Goal: Communication & Community: Answer question/provide support

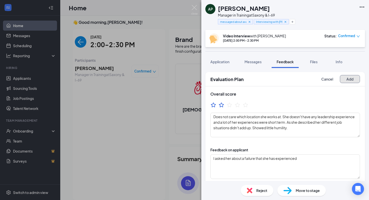
click at [352, 81] on button "Add" at bounding box center [350, 79] width 20 height 8
click at [293, 24] on button "button" at bounding box center [293, 21] width 6 height 5
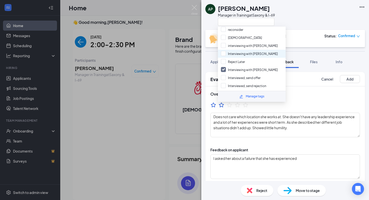
scroll to position [17, 0]
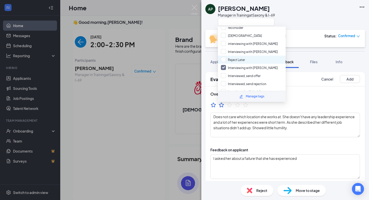
click at [249, 57] on div "Reject Later" at bounding box center [252, 60] width 68 height 8
checkbox input "true"
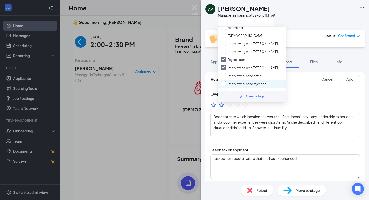
click at [250, 81] on input "Interviewed, send rejection" at bounding box center [243, 84] width 45 height 6
checkbox input "true"
click at [318, 9] on div "AP [PERSON_NAME] Manager in Training at [GEOGRAPHIC_DATA] & I-69" at bounding box center [286, 15] width 168 height 30
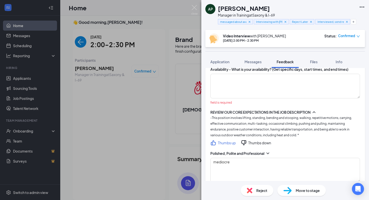
scroll to position [389, 0]
click at [274, 94] on textarea at bounding box center [286, 86] width 150 height 25
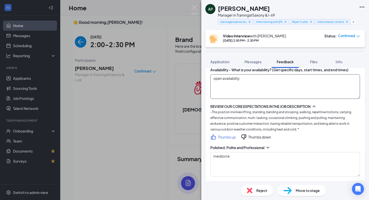
scroll to position [0, 0]
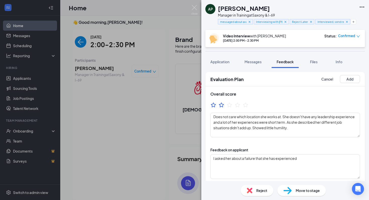
type textarea "open availability"
click at [349, 74] on div "Evaluation Plan Cancel Add" at bounding box center [286, 79] width 160 height 14
click at [349, 76] on button "Add" at bounding box center [350, 79] width 20 height 8
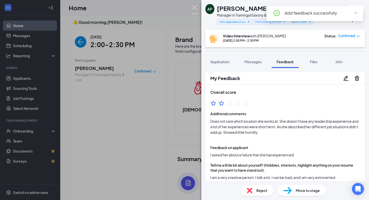
click at [193, 8] on img at bounding box center [194, 10] width 6 height 10
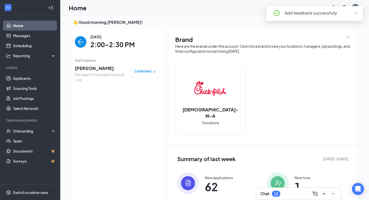
click at [80, 40] on img "back-button" at bounding box center [81, 42] width 12 height 12
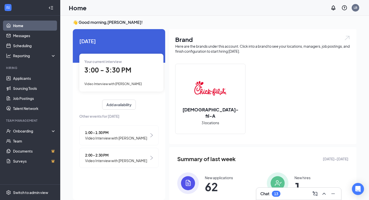
click at [102, 69] on span "3:00 - 3:30 PM" at bounding box center [107, 70] width 47 height 8
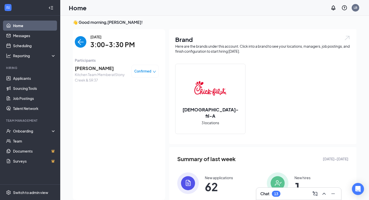
click at [94, 69] on span "[PERSON_NAME]" at bounding box center [101, 68] width 53 height 7
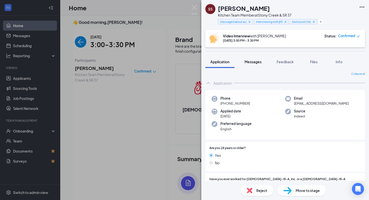
click at [254, 62] on span "Messages" at bounding box center [253, 62] width 17 height 5
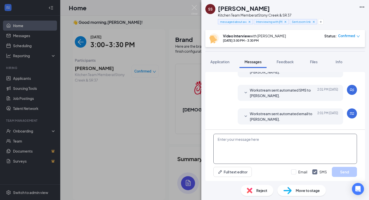
click at [250, 148] on textarea at bounding box center [286, 149] width 144 height 30
type textarea "Hey [PERSON_NAME]! I am running late, but I will be on zoom soon!"
click at [335, 176] on button "Send" at bounding box center [344, 172] width 25 height 10
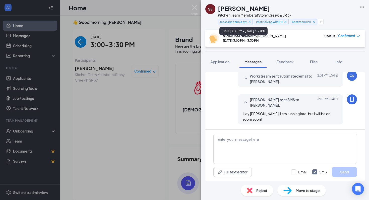
scroll to position [312, 0]
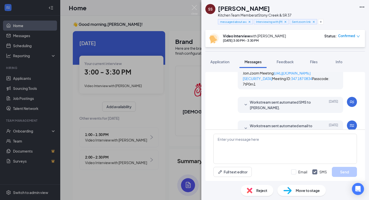
scroll to position [171, 0]
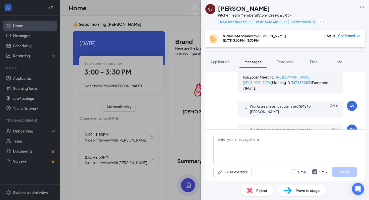
click at [278, 85] on link "[URL][DOMAIN_NAME][SECURITY_DATA]" at bounding box center [277, 80] width 68 height 10
click at [266, 85] on link "[URL][DOMAIN_NAME][SECURITY_DATA]" at bounding box center [277, 80] width 68 height 10
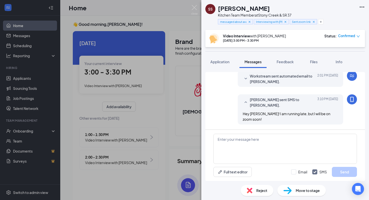
scroll to position [289, 0]
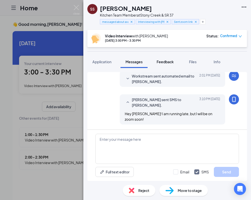
click at [170, 62] on span "Feedback" at bounding box center [165, 62] width 17 height 5
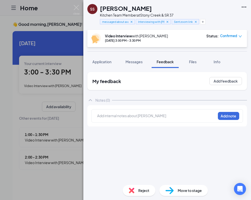
click at [162, 117] on div at bounding box center [157, 115] width 118 height 5
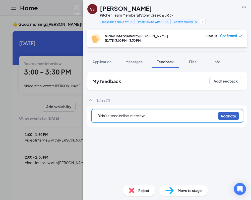
click at [233, 116] on button "Add note" at bounding box center [228, 116] width 21 height 8
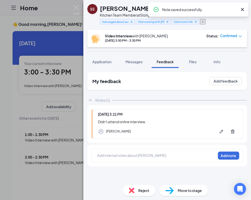
click at [204, 23] on icon "Plus" at bounding box center [203, 21] width 3 height 3
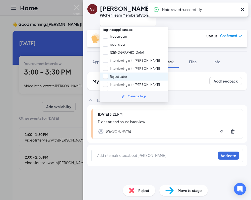
click at [133, 73] on div "Reject Later" at bounding box center [134, 77] width 68 height 8
checkbox input "true"
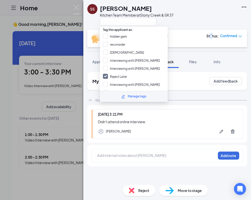
click at [211, 36] on div "Status :" at bounding box center [213, 35] width 12 height 5
